Goal: Information Seeking & Learning: Learn about a topic

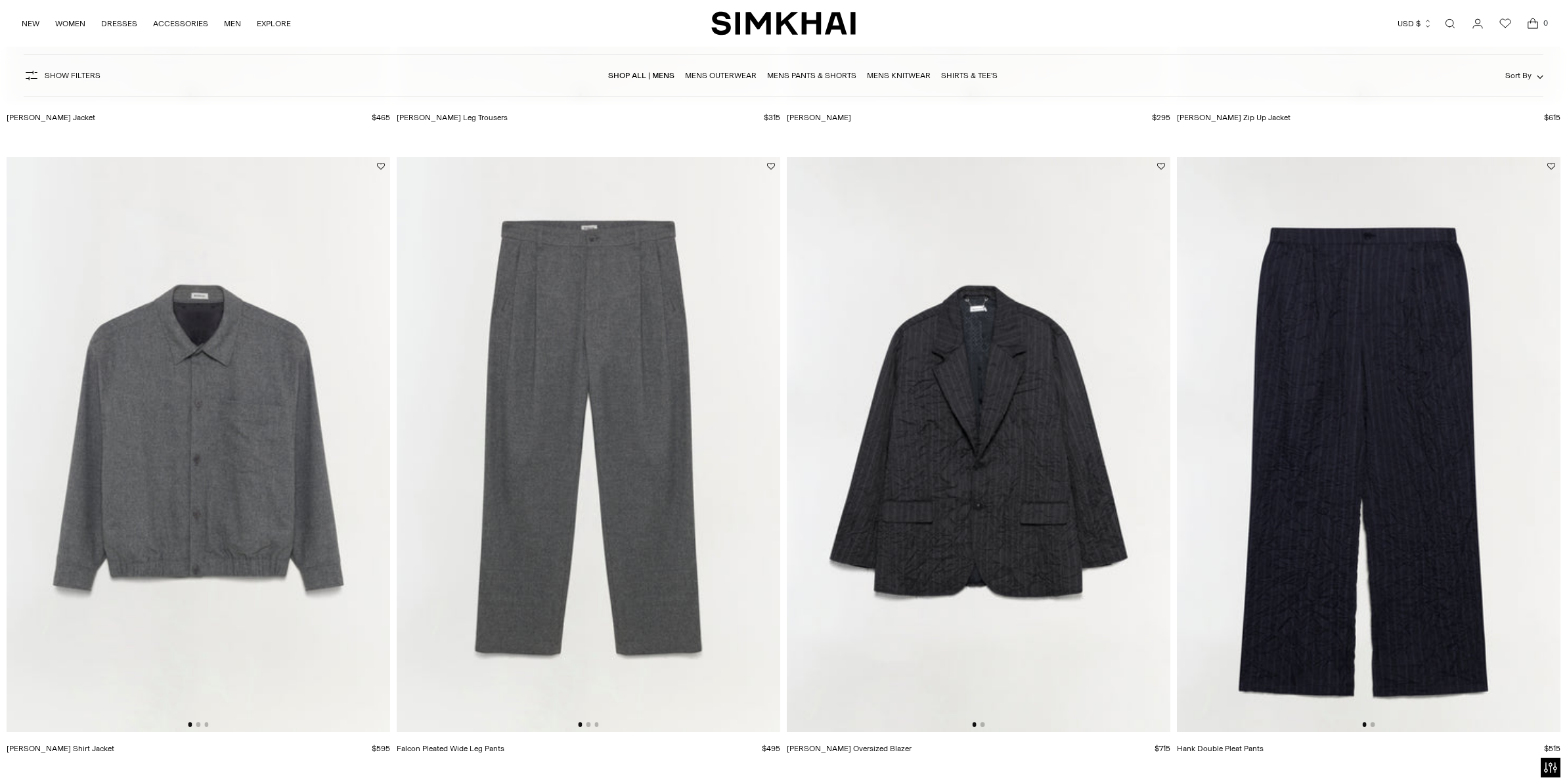
scroll to position [684, 0]
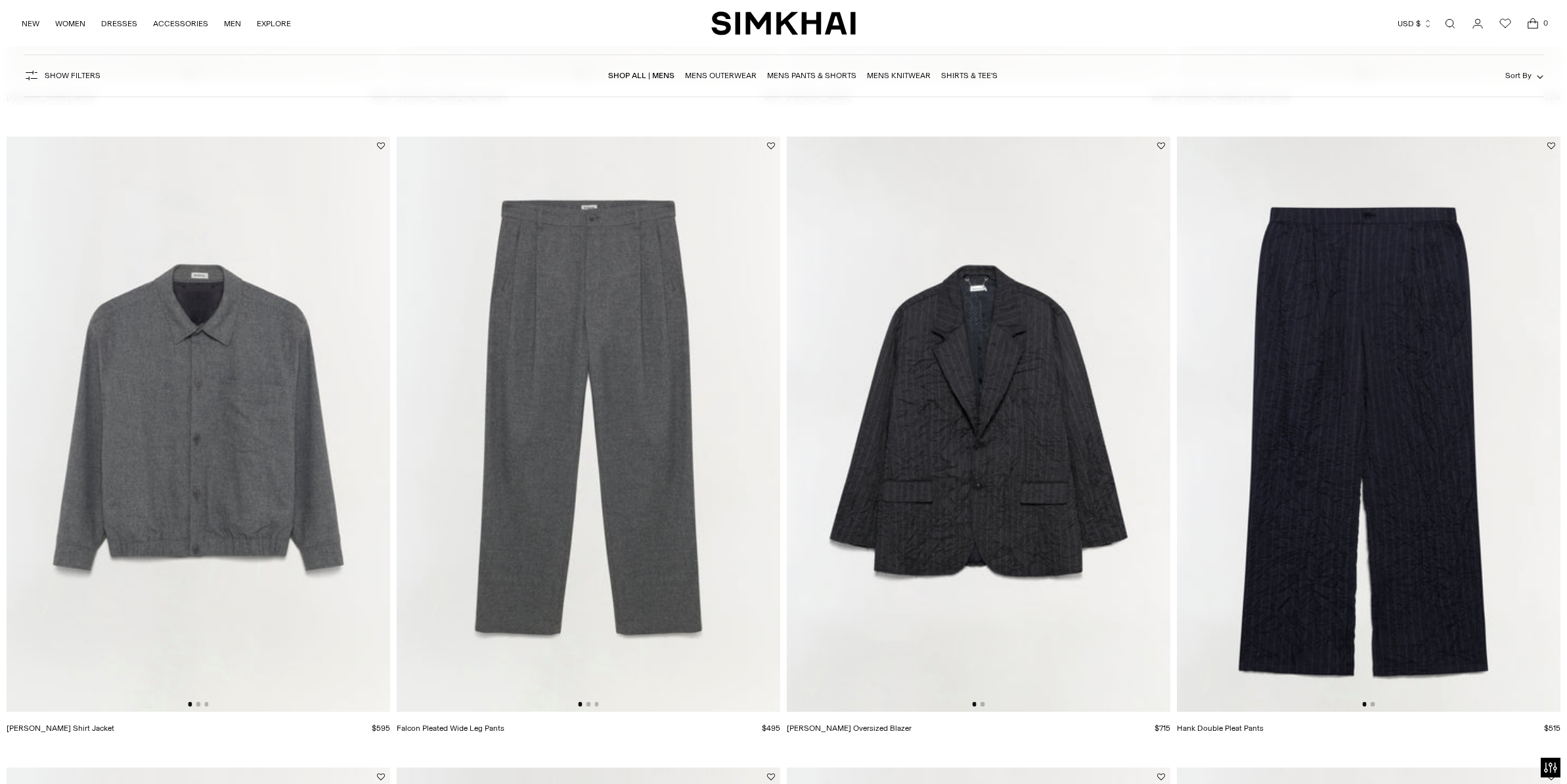
click at [212, 468] on img at bounding box center [198, 424] width 383 height 575
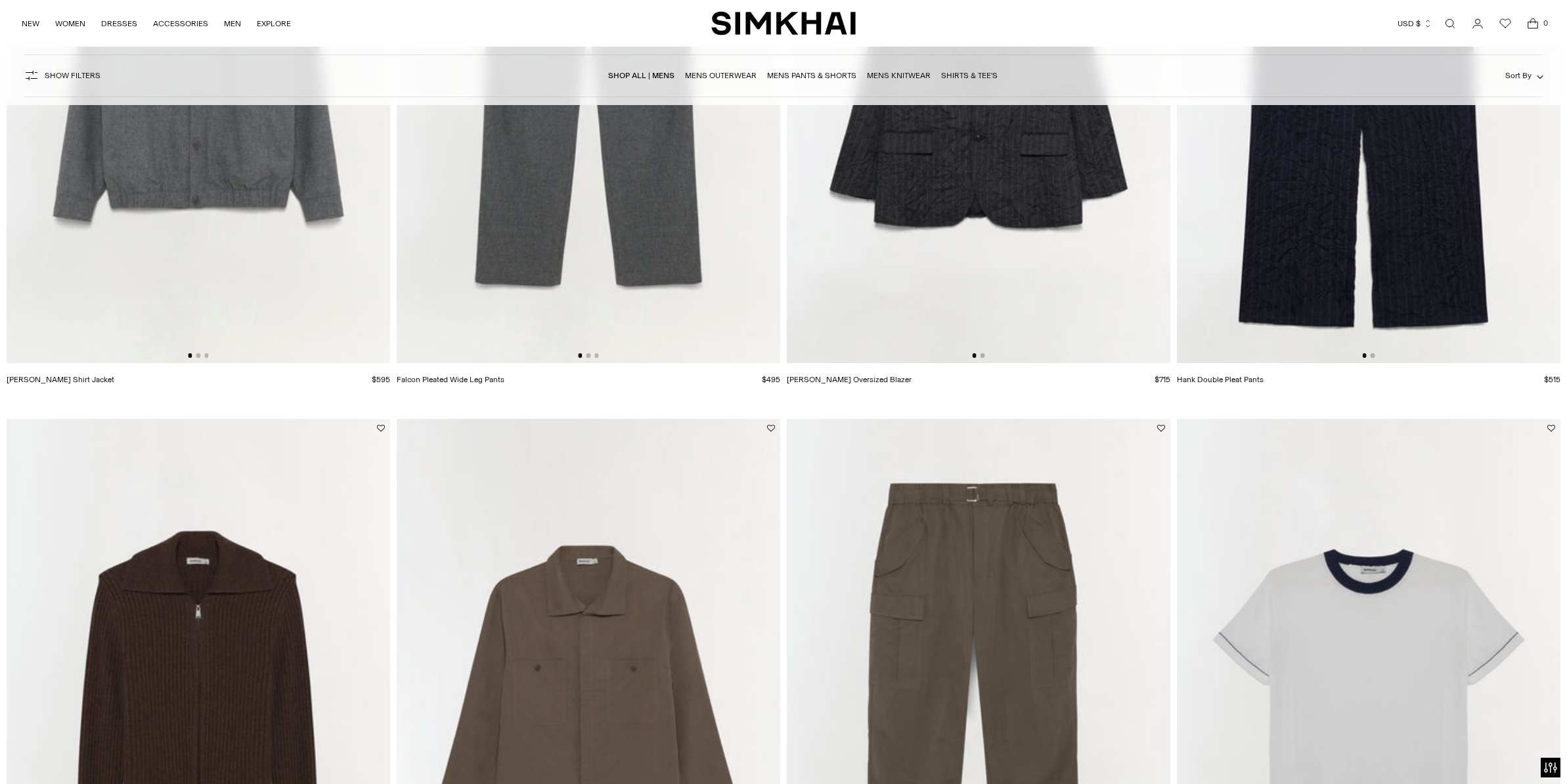
scroll to position [1301, 0]
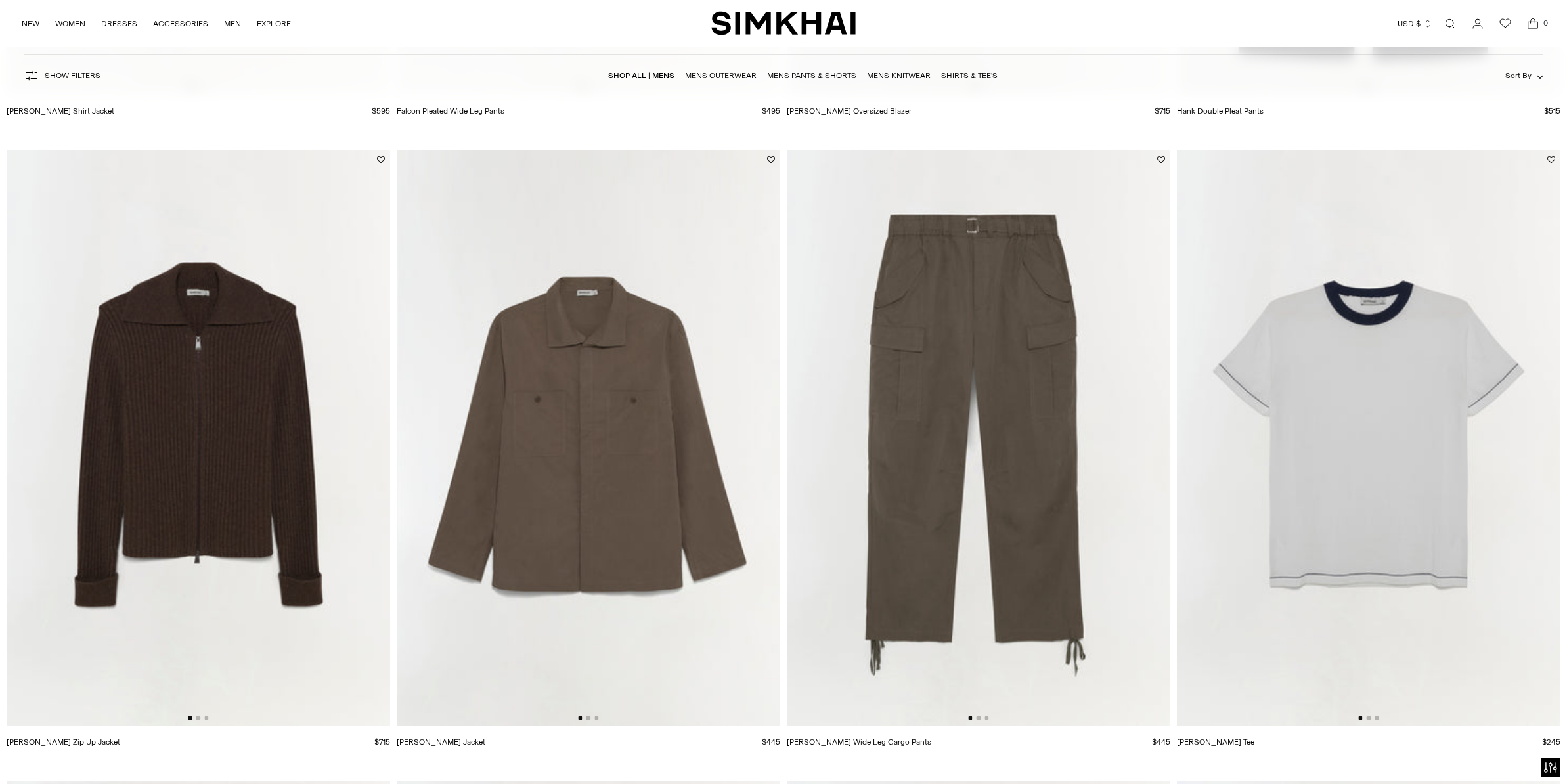
click at [1371, 718] on div at bounding box center [1368, 717] width 20 height 4
click at [1378, 717] on button "Go to slide 3" at bounding box center [1377, 717] width 4 height 4
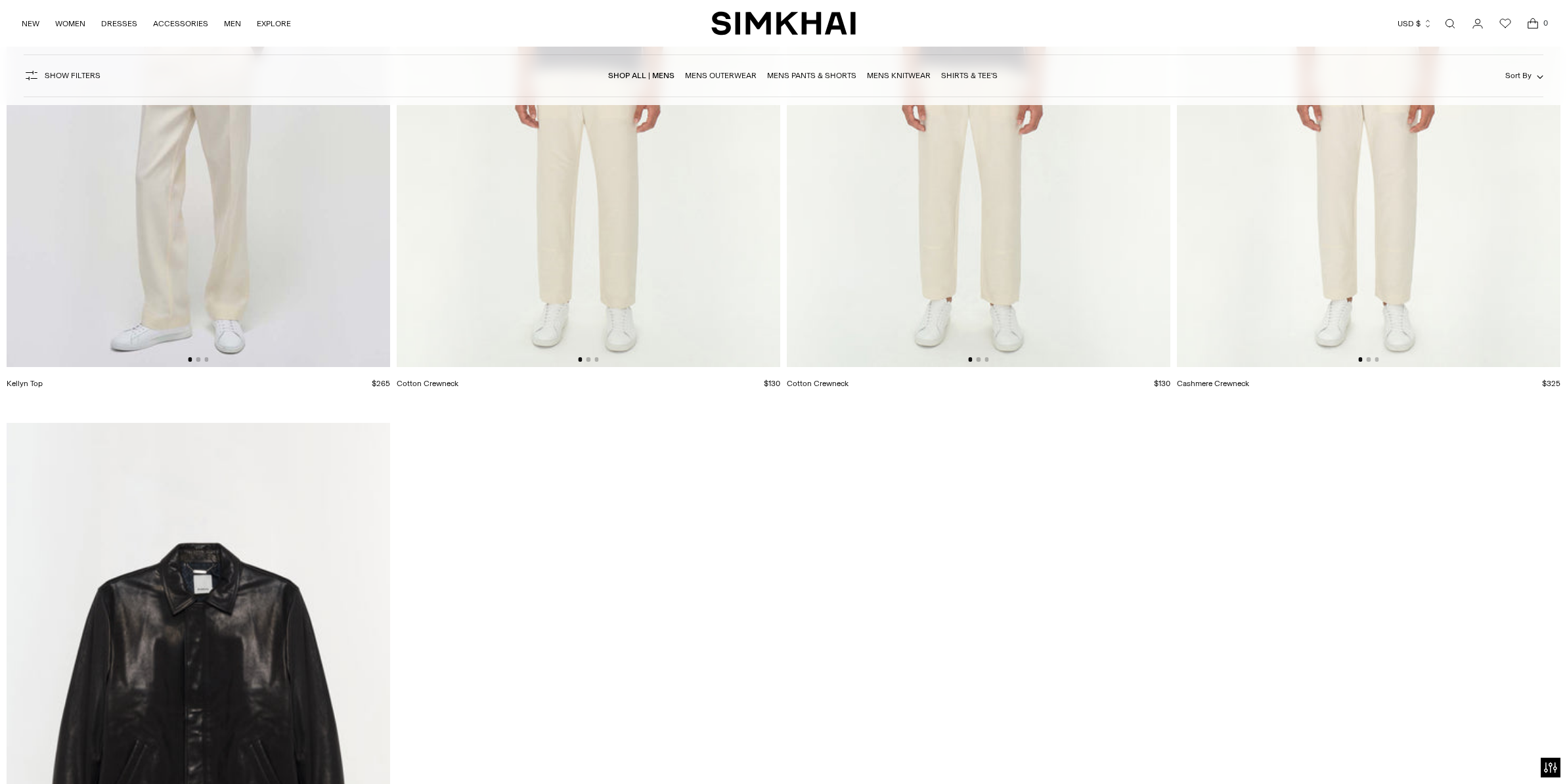
scroll to position [9591, 0]
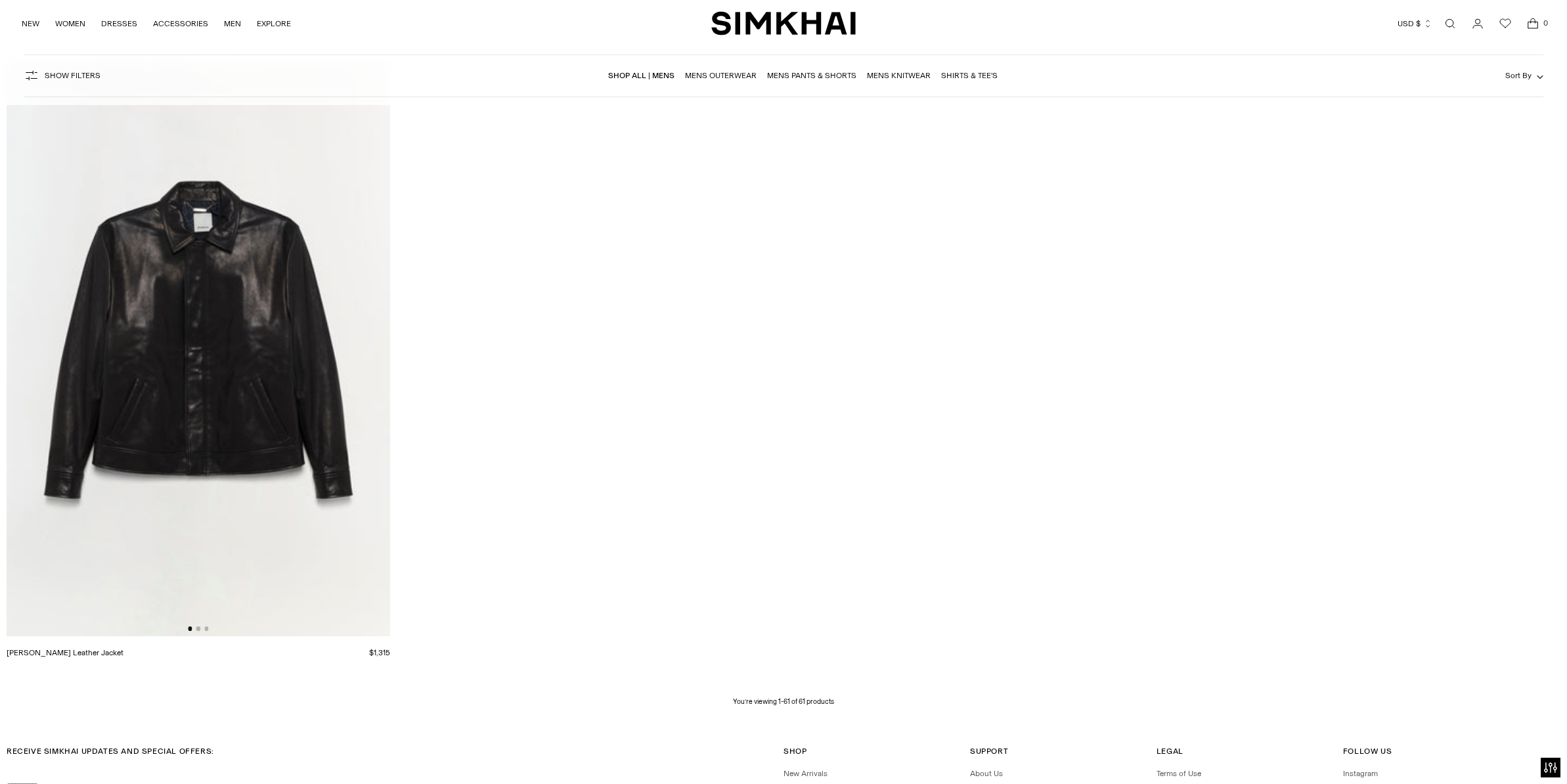
click at [281, 497] on img at bounding box center [198, 349] width 383 height 575
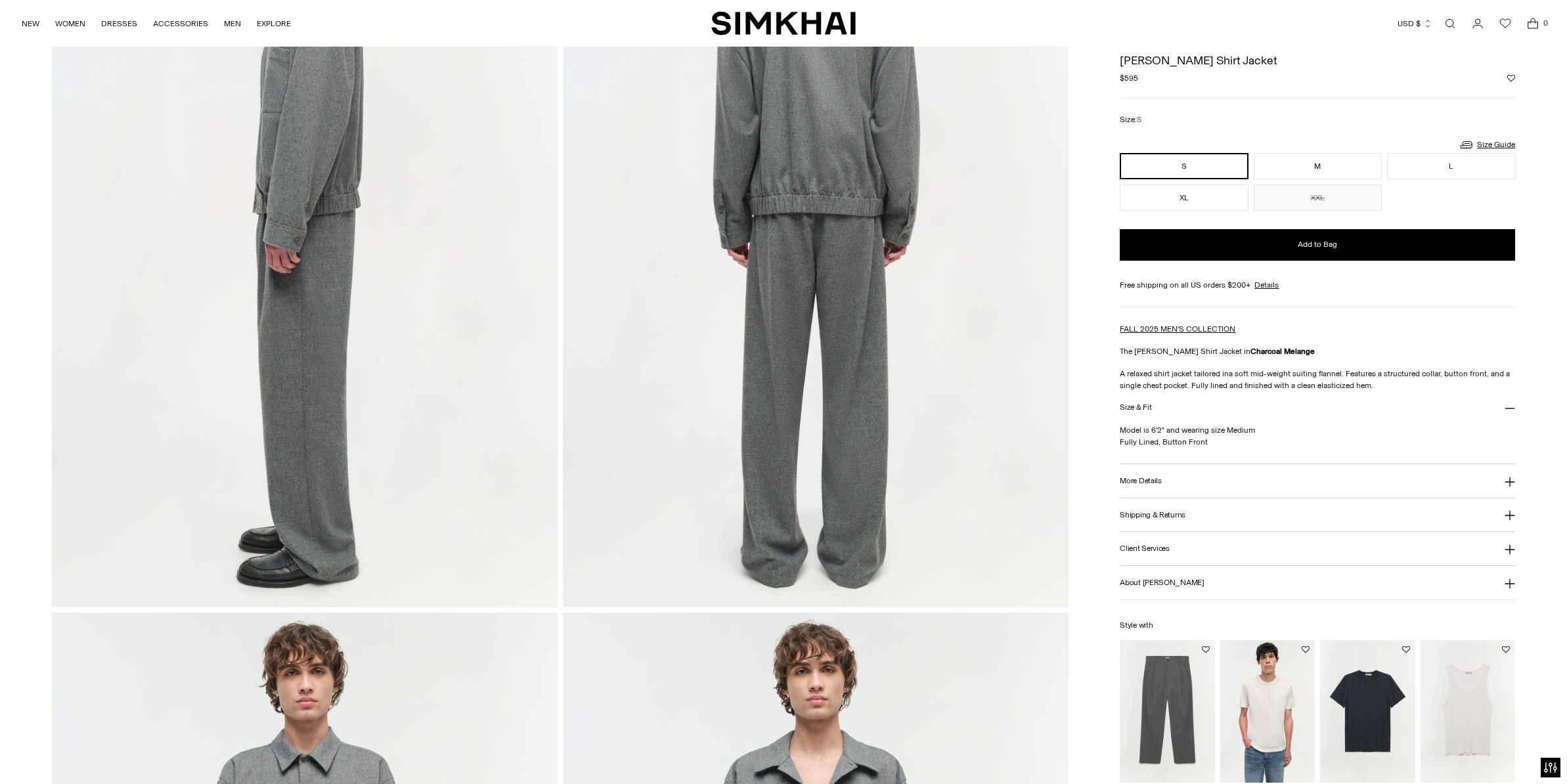
scroll to position [964, 0]
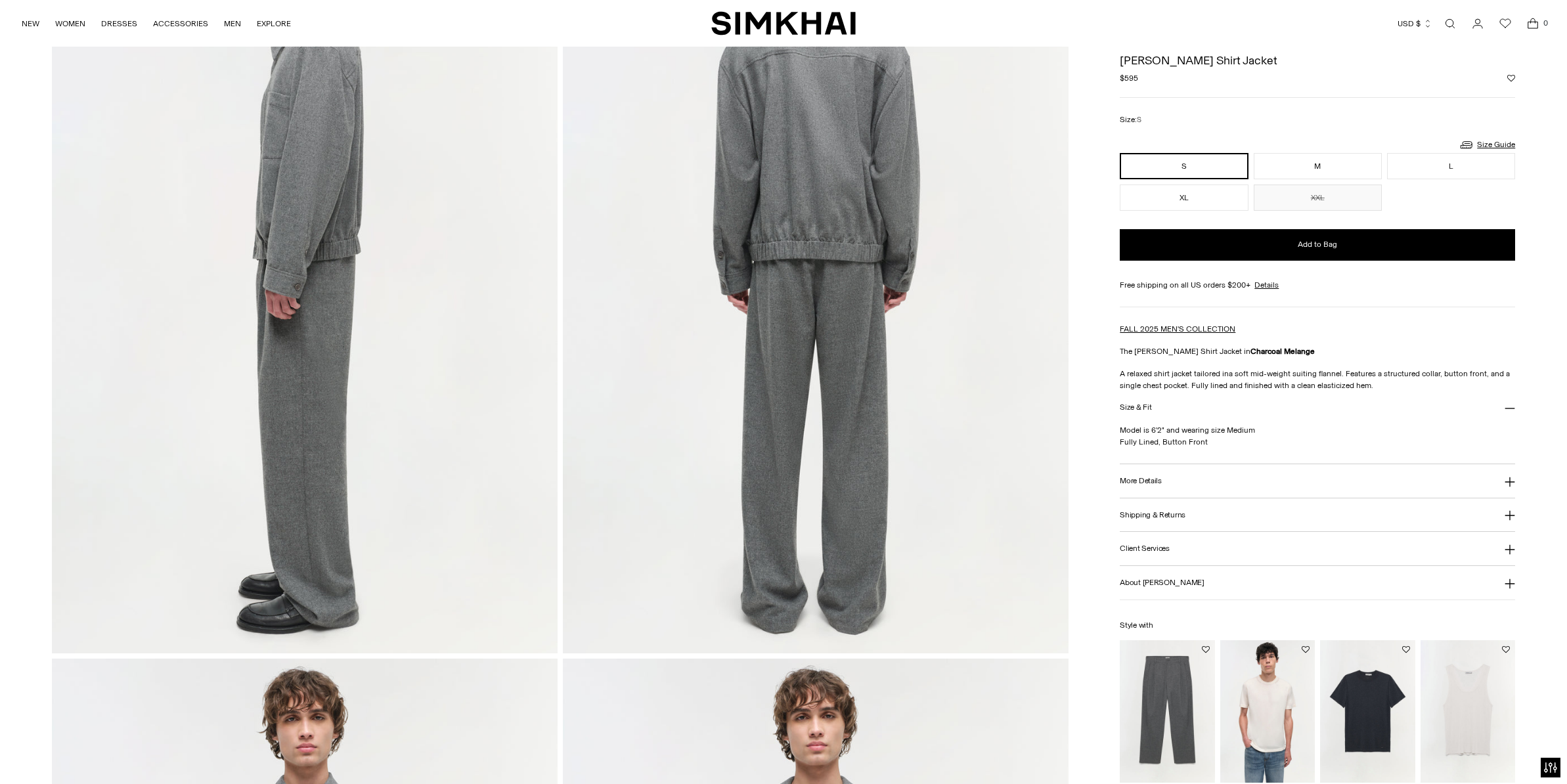
click at [802, 444] on img at bounding box center [815, 274] width 506 height 758
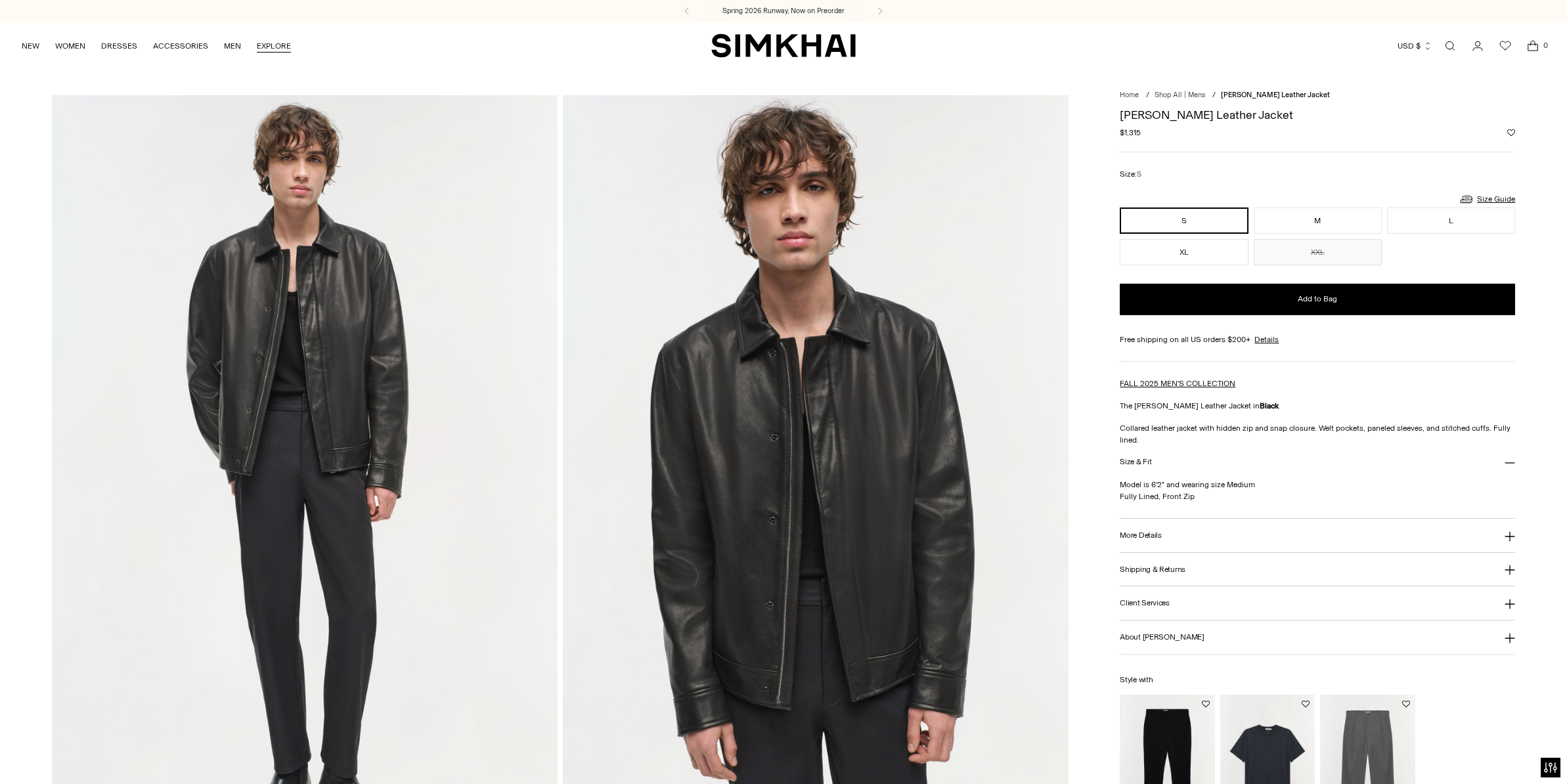
click at [259, 49] on link "EXPLORE" at bounding box center [274, 45] width 34 height 29
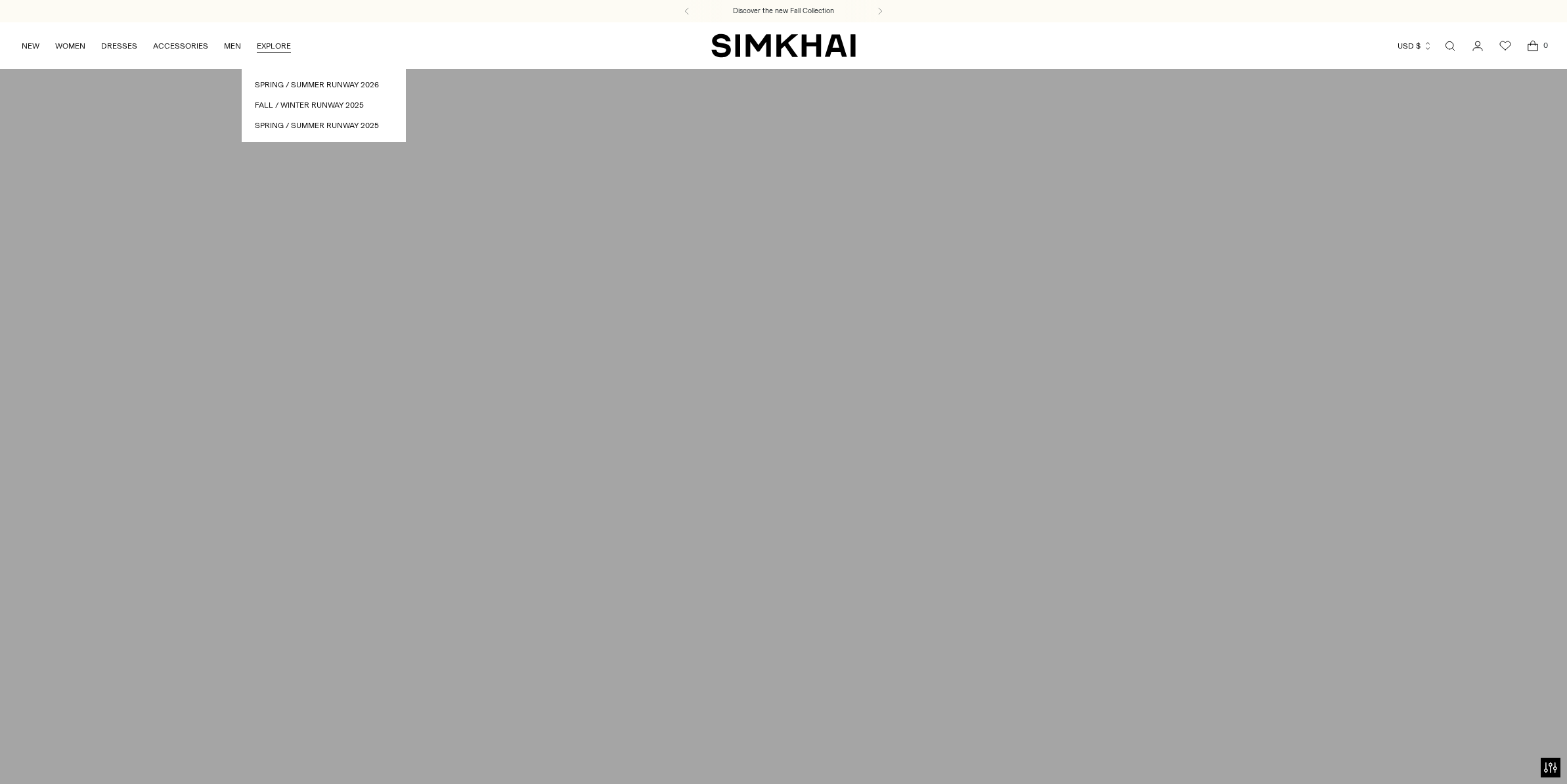
click at [259, 48] on link "EXPLORE" at bounding box center [274, 45] width 34 height 29
click at [264, 84] on link "Spring / Summer Runway 2026" at bounding box center [324, 84] width 138 height 12
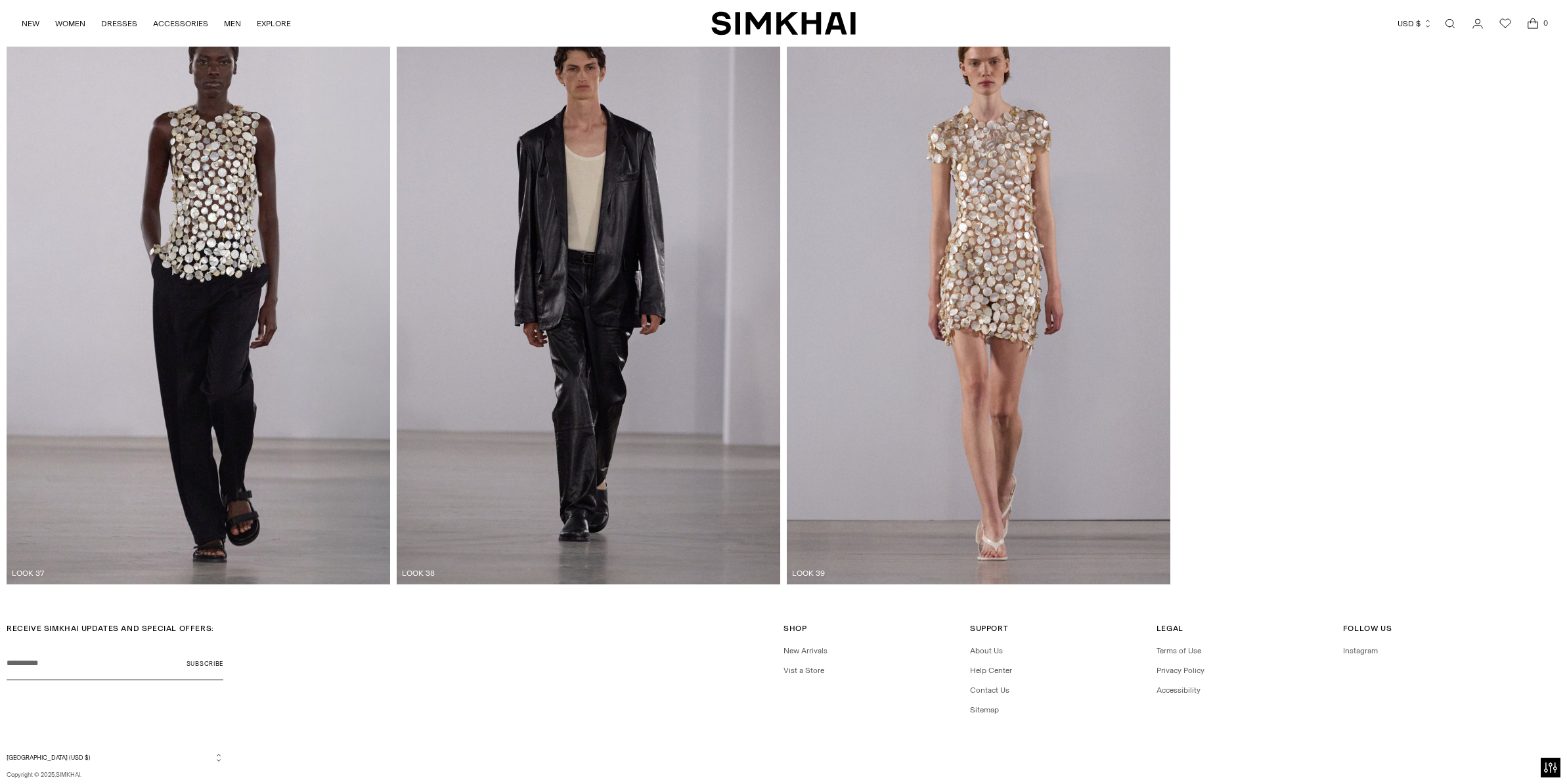
scroll to position [6290, 0]
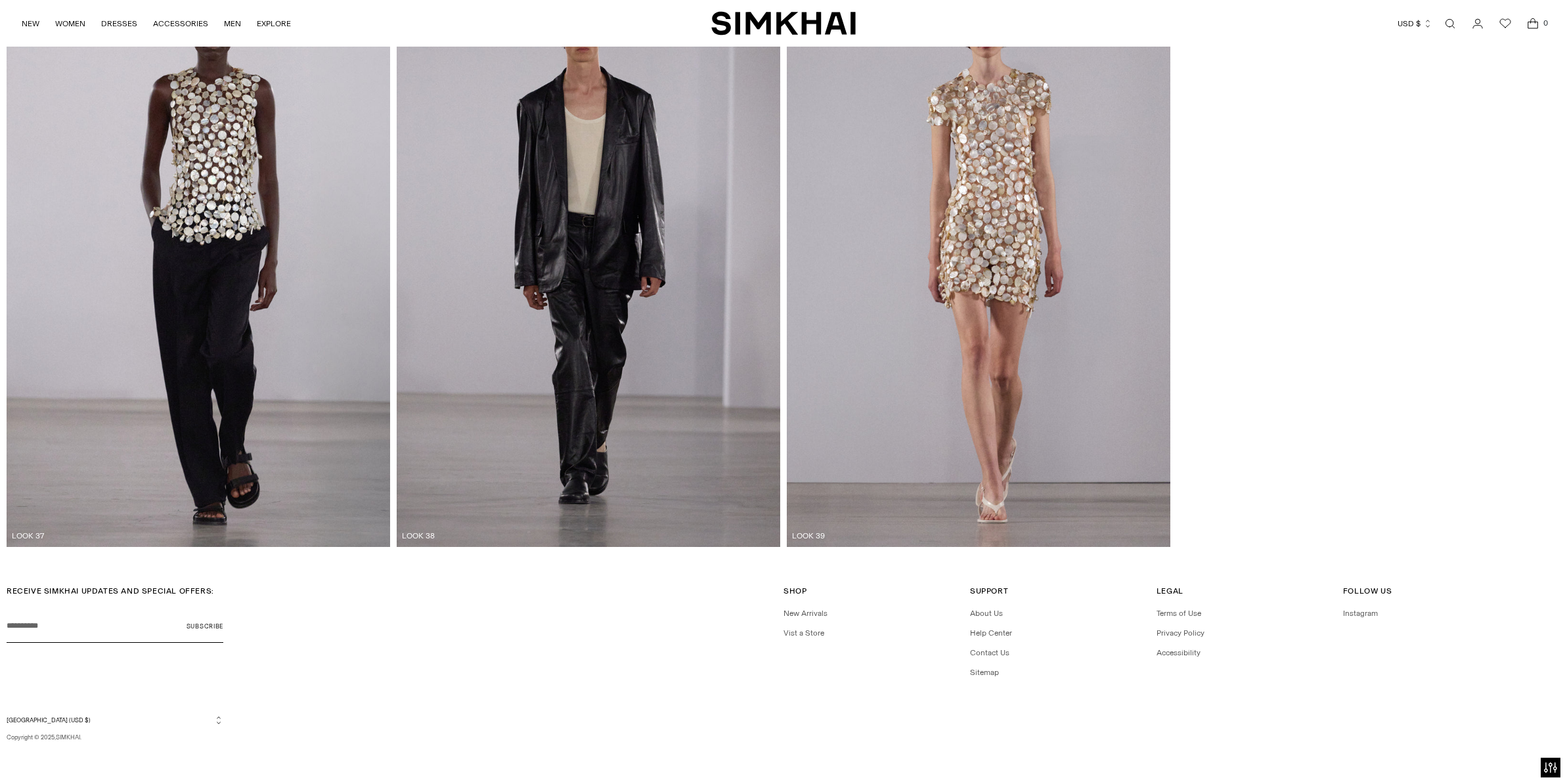
click at [1384, 412] on div "MADE TO ORDER LOOK 37 PREORDER LOOK 38 MADE TO ORDER LOOK 39" at bounding box center [784, 260] width 1554 height 575
click at [33, 23] on link "NEW" at bounding box center [30, 23] width 18 height 29
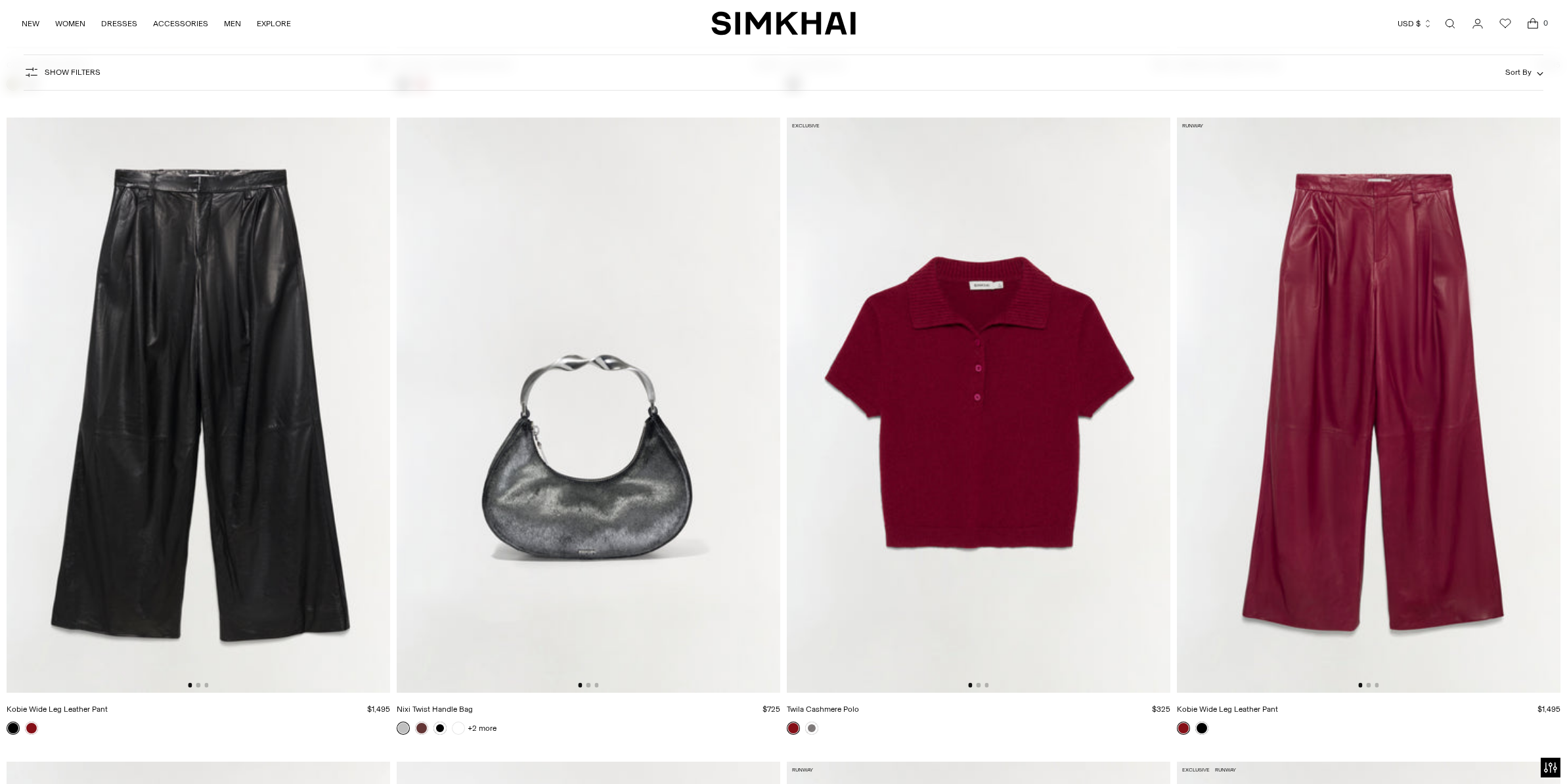
scroll to position [6898, 0]
